Goal: Task Accomplishment & Management: Use online tool/utility

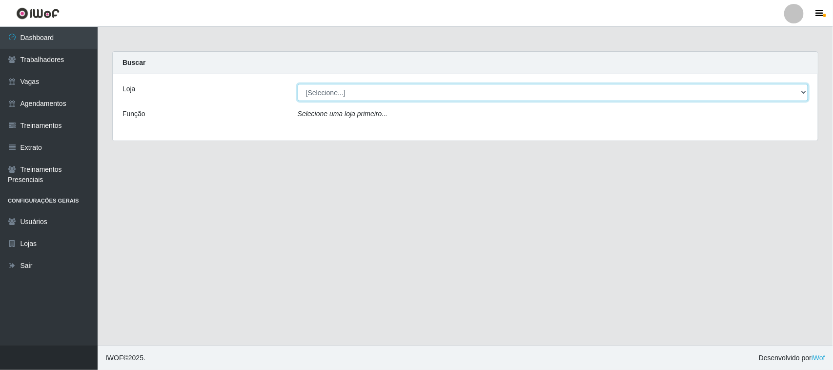
click at [369, 96] on select "[Selecione...] Nordestão - [GEOGRAPHIC_DATA]" at bounding box center [553, 92] width 510 height 17
select select "420"
click at [298, 84] on select "[Selecione...] Nordestão - [GEOGRAPHIC_DATA]" at bounding box center [553, 92] width 510 height 17
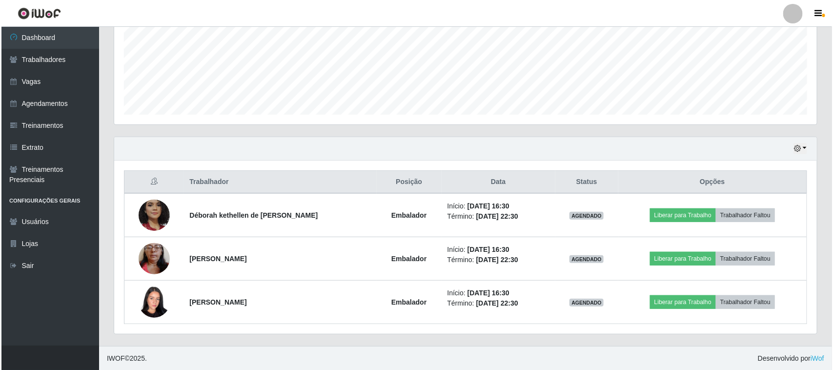
scroll to position [236, 0]
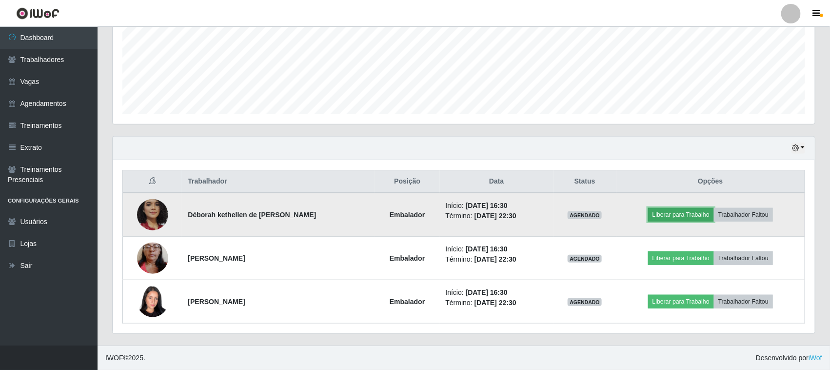
click at [694, 216] on button "Liberar para Trabalho" at bounding box center [681, 215] width 66 height 14
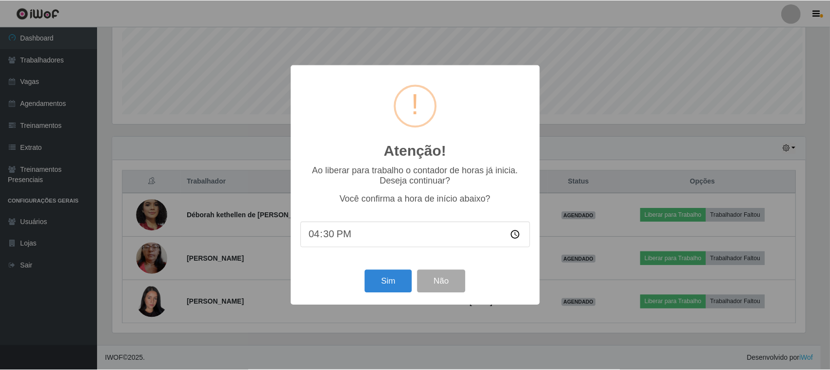
scroll to position [203, 696]
click at [395, 278] on button "Sim" at bounding box center [389, 281] width 47 height 23
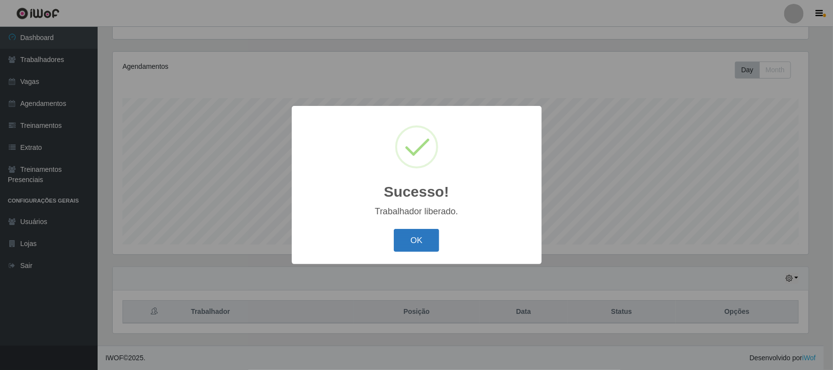
click at [406, 245] on button "OK" at bounding box center [416, 240] width 45 height 23
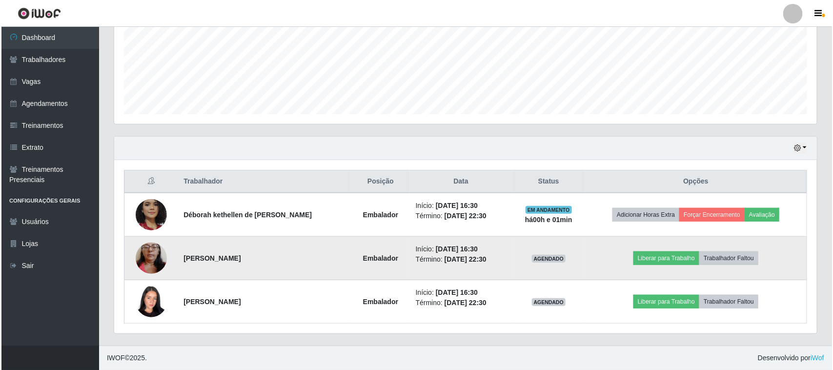
scroll to position [236, 0]
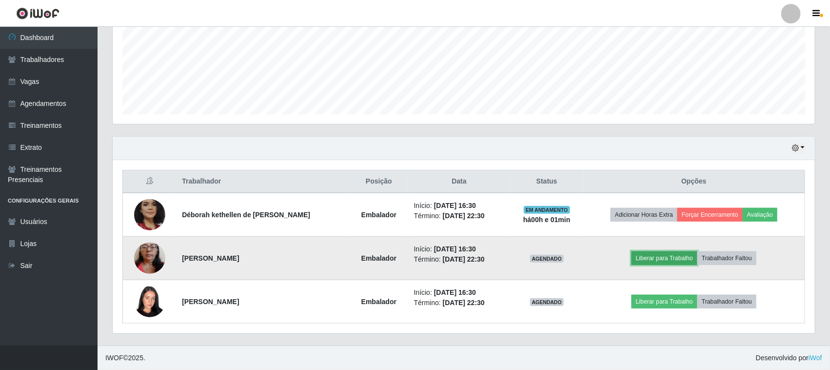
click at [667, 253] on button "Liberar para Trabalho" at bounding box center [665, 258] width 66 height 14
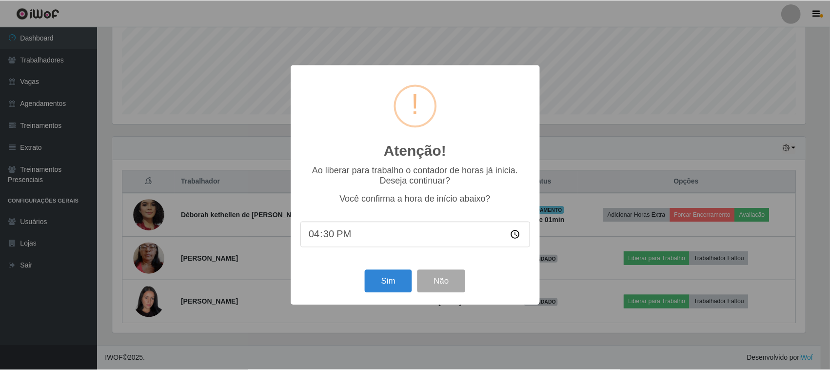
scroll to position [203, 696]
click at [379, 280] on button "Sim" at bounding box center [389, 281] width 47 height 23
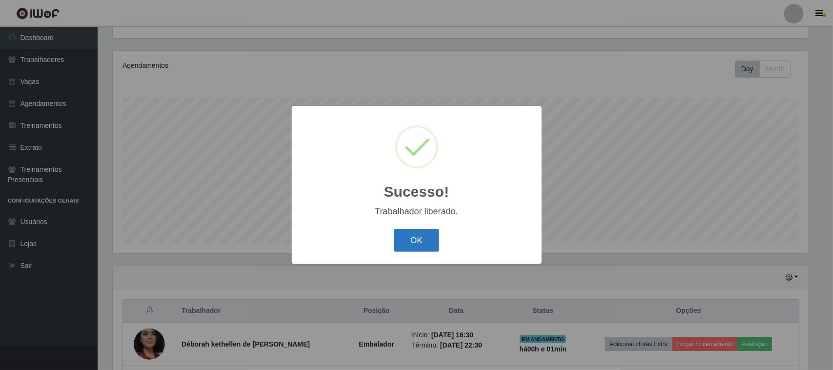
click at [406, 242] on button "OK" at bounding box center [416, 240] width 45 height 23
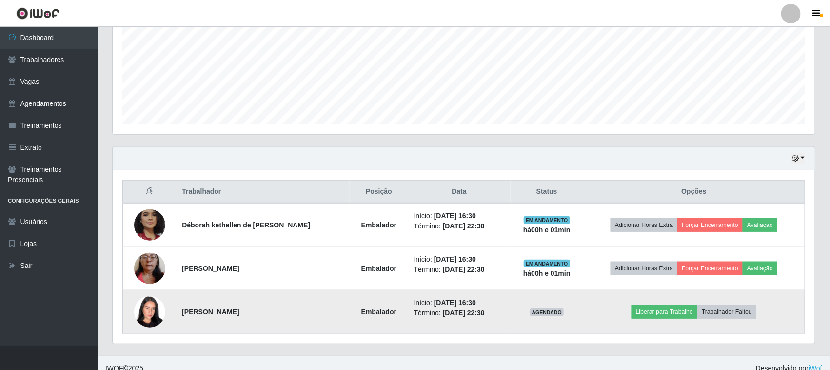
scroll to position [236, 0]
